Goal: Task Accomplishment & Management: Manage account settings

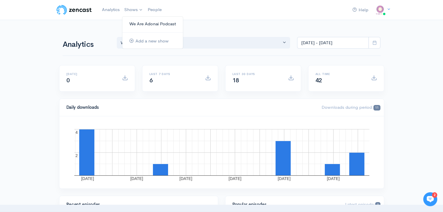
click at [136, 27] on link "We Are Adonai Podcast" at bounding box center [152, 24] width 61 height 10
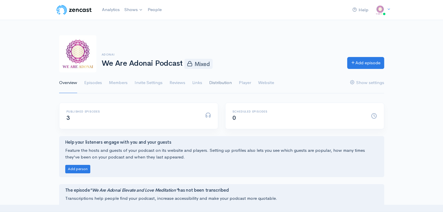
click at [224, 82] on link "Distribution" at bounding box center [220, 82] width 23 height 21
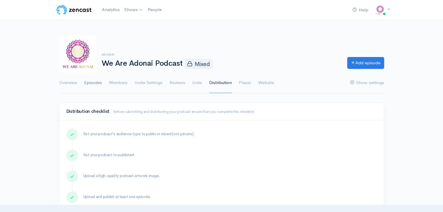
click at [98, 84] on link "Episodes" at bounding box center [93, 82] width 18 height 21
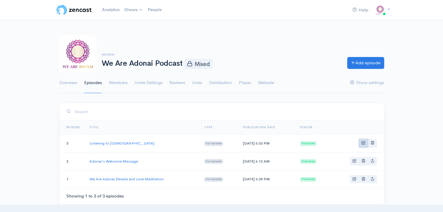
click at [365, 142] on link "Basic example" at bounding box center [363, 143] width 9 height 8
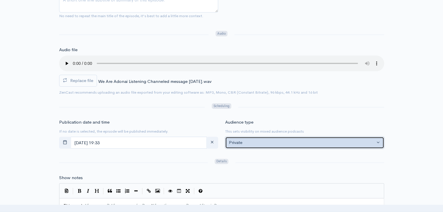
click at [249, 144] on div "Private" at bounding box center [302, 142] width 146 height 7
click at [250, 144] on div "Private" at bounding box center [302, 142] width 146 height 7
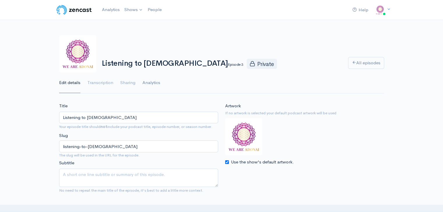
click at [144, 82] on link "Analytics" at bounding box center [151, 82] width 18 height 21
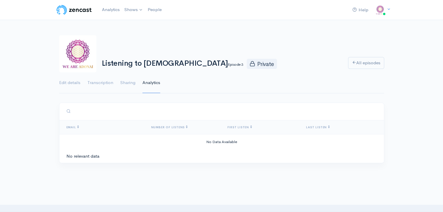
click at [121, 83] on link "Sharing" at bounding box center [127, 82] width 15 height 21
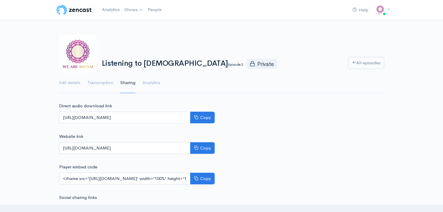
click at [17, 101] on div "Help Notifications View all Your profile Team settings Default team Current Log…" at bounding box center [221, 112] width 443 height 225
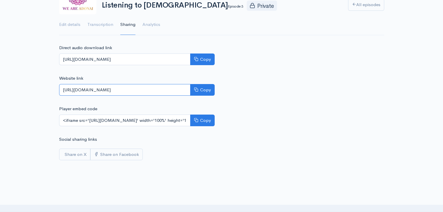
click at [134, 89] on input "[URL][DOMAIN_NAME]" at bounding box center [124, 90] width 131 height 12
click at [156, 136] on div "Social sharing links Share on X Share on Facebook" at bounding box center [137, 148] width 162 height 24
click at [250, 121] on div "Direct audio download link [URL][DOMAIN_NAME] Copy Website link [URL][DOMAIN_NA…" at bounding box center [222, 103] width 332 height 116
